Goal: Transaction & Acquisition: Subscribe to service/newsletter

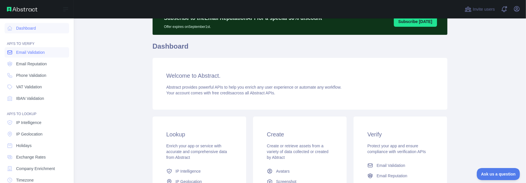
click at [12, 52] on icon at bounding box center [10, 53] width 6 height 6
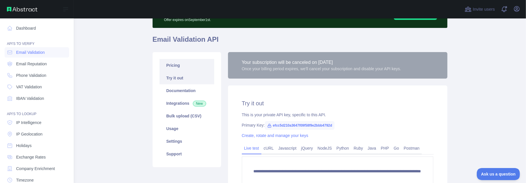
scroll to position [29, 0]
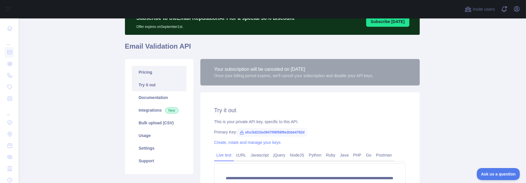
click at [150, 72] on link "Pricing" at bounding box center [159, 72] width 55 height 13
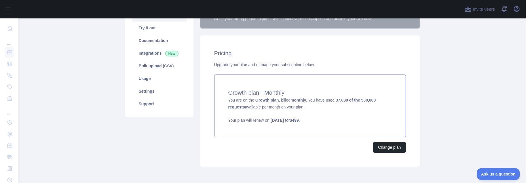
scroll to position [86, 0]
click at [389, 147] on button "Change plan" at bounding box center [389, 146] width 33 height 11
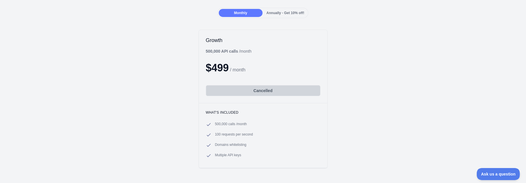
scroll to position [58, 0]
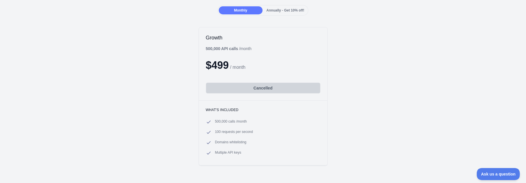
click at [277, 12] on span "Annually - Get 10% off!" at bounding box center [286, 10] width 38 height 4
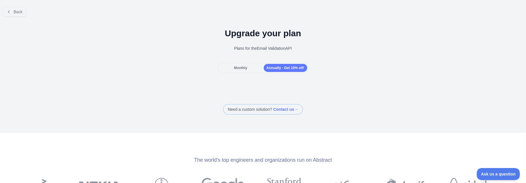
scroll to position [0, 0]
click at [244, 67] on span "Monthly" at bounding box center [240, 68] width 13 height 4
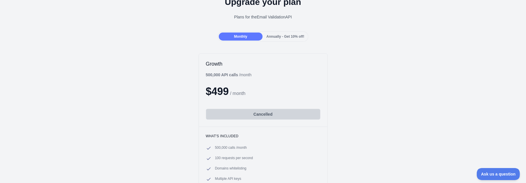
scroll to position [29, 0]
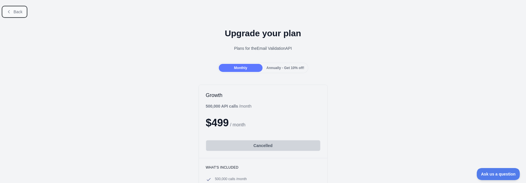
click at [6, 9] on button "Back" at bounding box center [14, 12] width 23 height 10
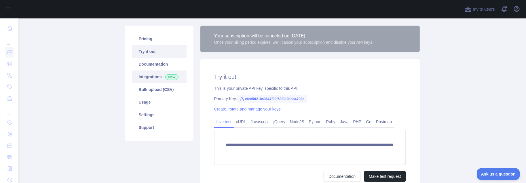
scroll to position [59, 0]
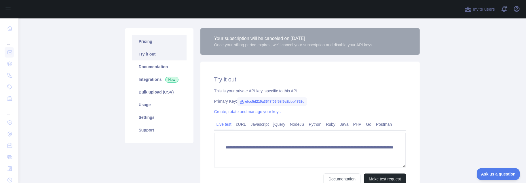
click at [145, 43] on link "Pricing" at bounding box center [159, 41] width 55 height 13
